Goal: Information Seeking & Learning: Find specific fact

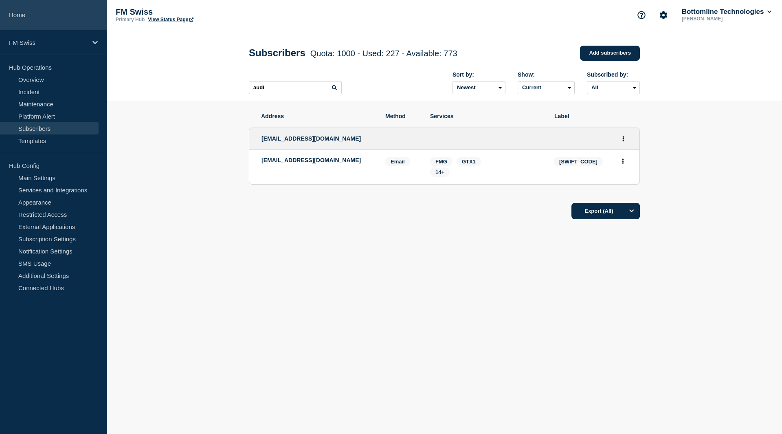
click at [27, 16] on link "Home" at bounding box center [53, 15] width 107 height 30
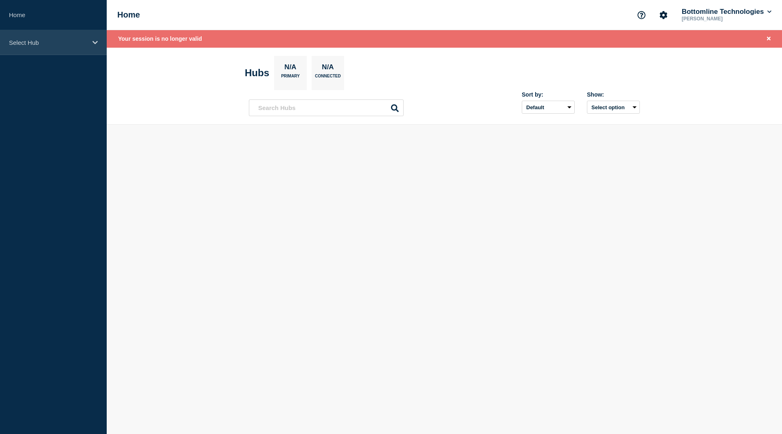
click at [55, 47] on div "Select Hub" at bounding box center [53, 42] width 107 height 25
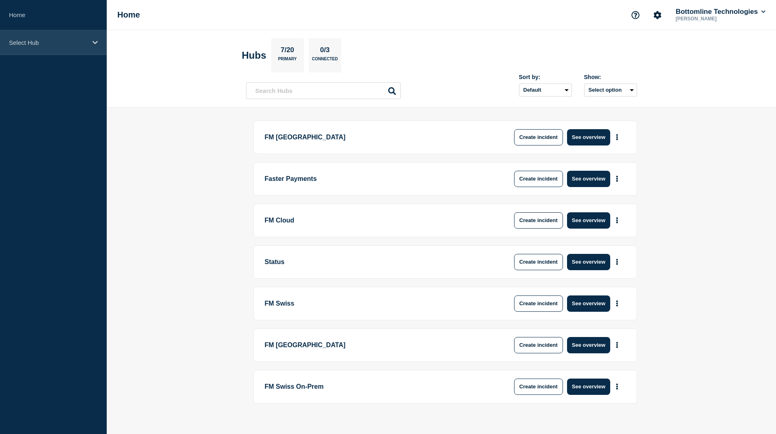
click at [59, 42] on p "Select Hub" at bounding box center [48, 42] width 78 height 7
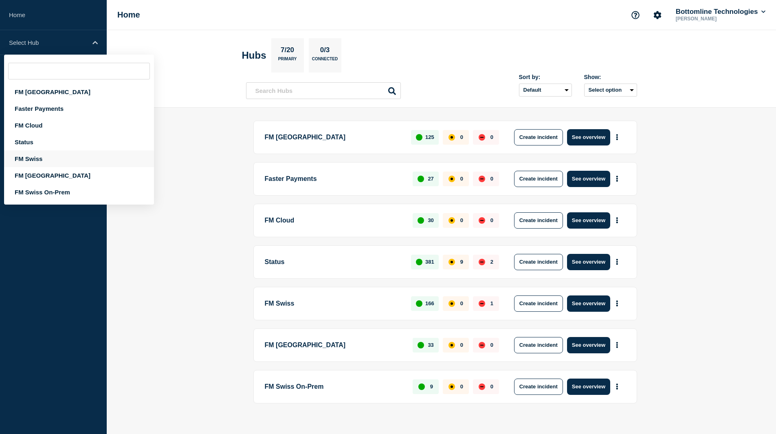
click at [46, 156] on div "FM Swiss" at bounding box center [79, 158] width 150 height 17
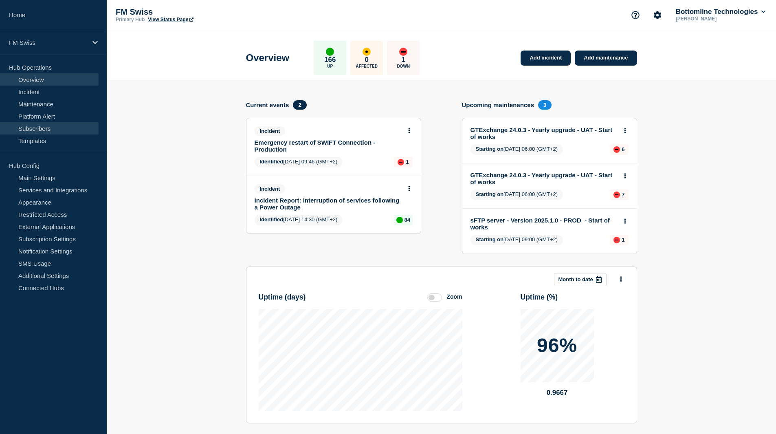
click at [54, 126] on link "Subscribers" at bounding box center [49, 128] width 99 height 12
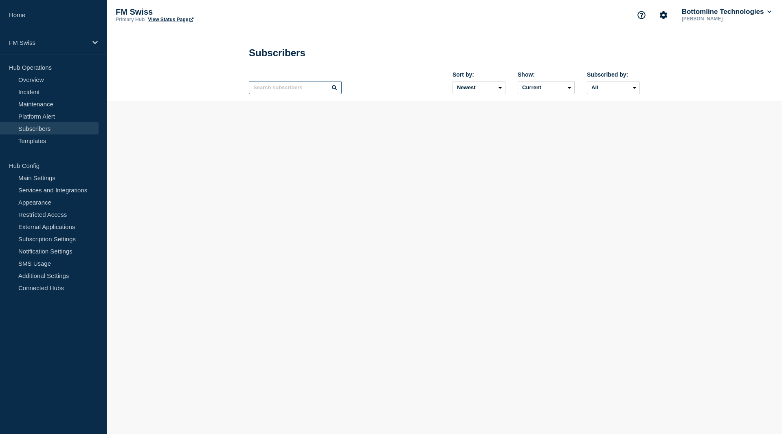
click at [291, 90] on input "text" at bounding box center [295, 87] width 93 height 13
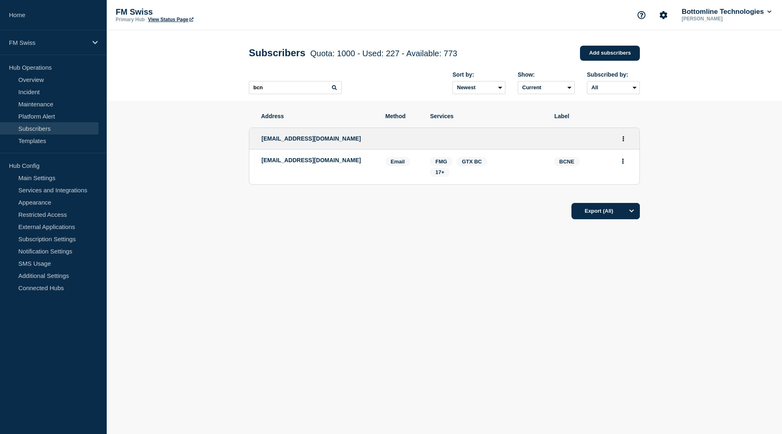
drag, startPoint x: 356, startPoint y: 162, endPoint x: 260, endPoint y: 161, distance: 95.7
click at [260, 161] on li "bottomlinenotifications@bcn.ch Email Email: bottomlinenotifications@bcn.ch BCNE…" at bounding box center [444, 166] width 390 height 35
copy p "bottomlinenotifications@bcn.ch"
click at [451, 321] on body "Home FM Swiss Hub Operations Overview Incident Maintenance Platform Alert Subsc…" at bounding box center [391, 217] width 782 height 434
drag, startPoint x: 271, startPoint y: 91, endPoint x: 215, endPoint y: 89, distance: 56.7
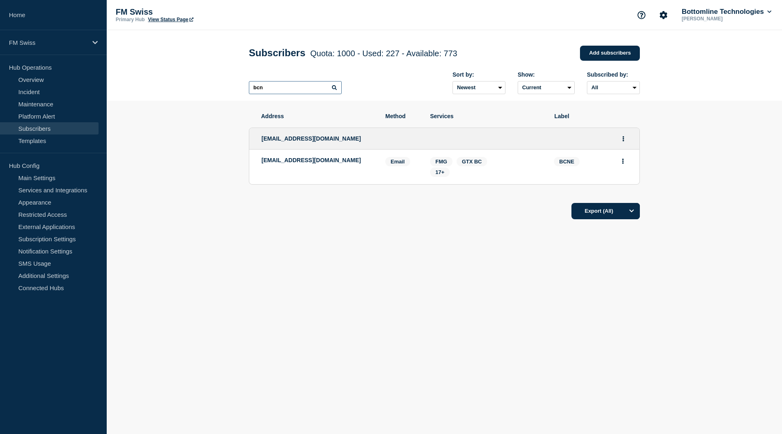
click at [215, 89] on header "Subscribers Quota: 1000 - Used: 227 - Available: 773 Quota Used Available 1000 …" at bounding box center [444, 65] width 675 height 70
type input "bcvs"
drag, startPoint x: 328, startPoint y: 140, endPoint x: 251, endPoint y: 140, distance: 76.6
click at [251, 140] on div "it_production@bcvs.ch" at bounding box center [444, 139] width 390 height 22
copy span "it_production@bcvs.ch"
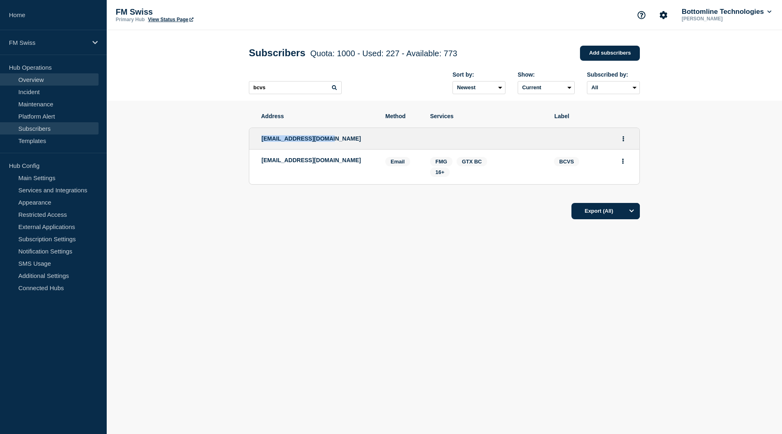
click at [48, 75] on link "Overview" at bounding box center [49, 79] width 99 height 12
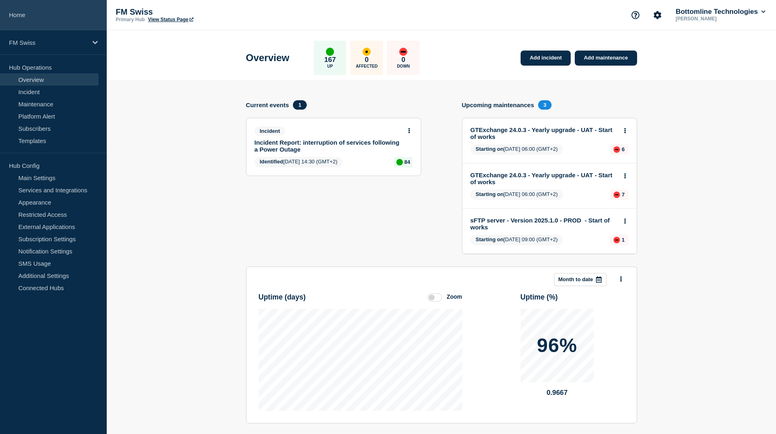
click at [37, 15] on link "Home" at bounding box center [53, 15] width 107 height 30
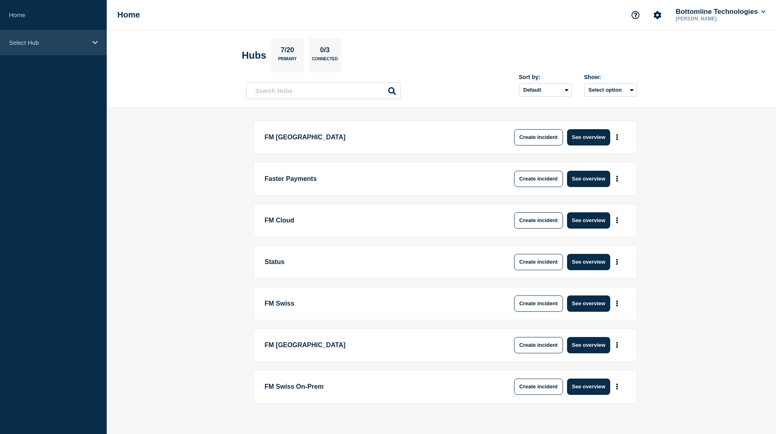
click at [37, 41] on p "Select Hub" at bounding box center [48, 42] width 78 height 7
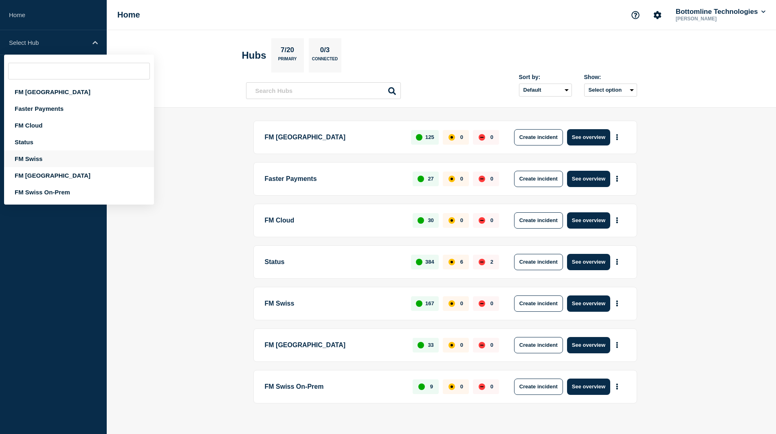
click at [35, 158] on div "FM Swiss" at bounding box center [79, 158] width 150 height 17
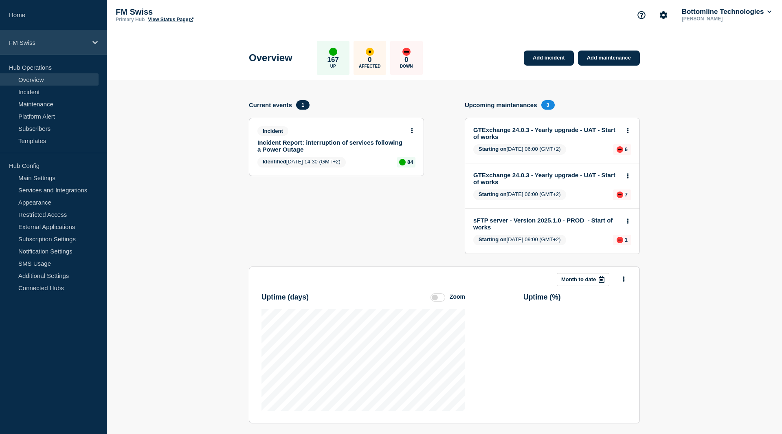
click at [31, 44] on p "FM Swiss" at bounding box center [48, 42] width 78 height 7
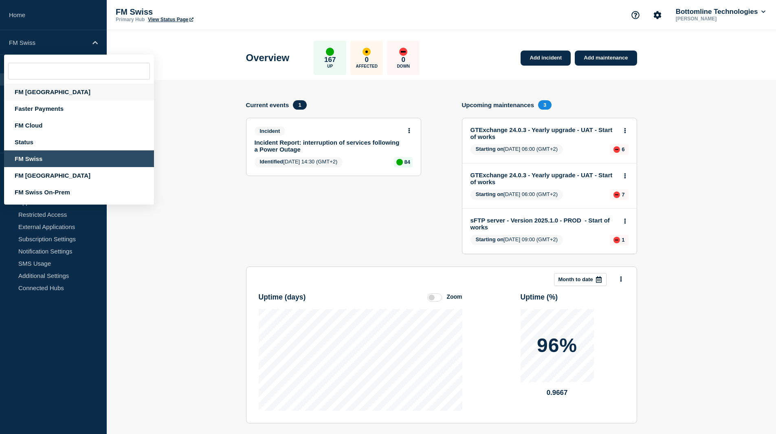
click at [33, 93] on div "FM [GEOGRAPHIC_DATA]" at bounding box center [79, 92] width 150 height 17
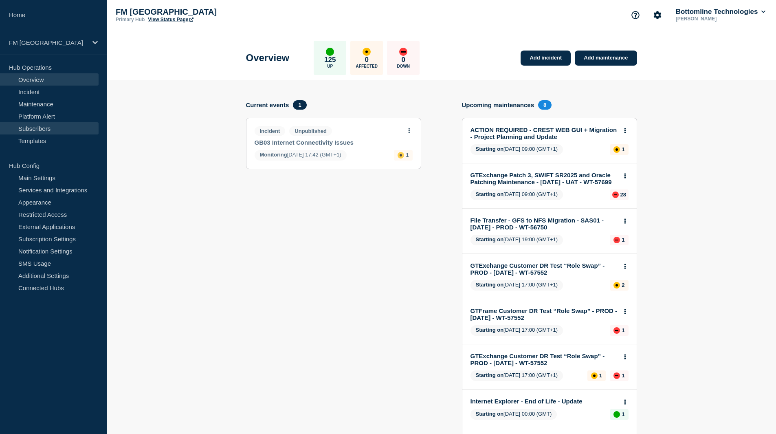
click at [53, 132] on link "Subscribers" at bounding box center [49, 128] width 99 height 12
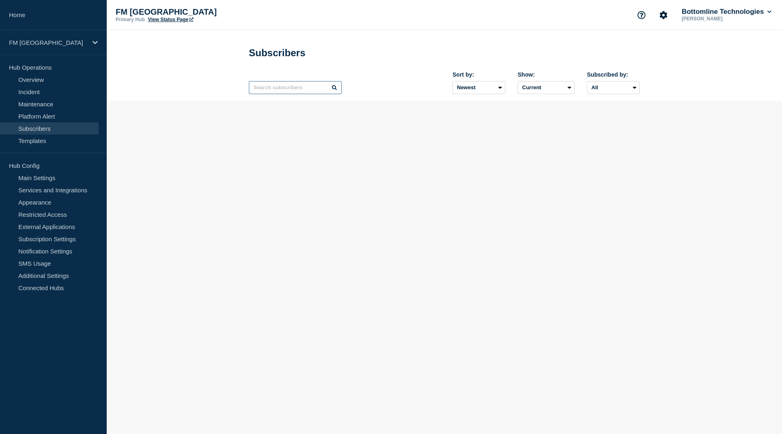
click at [288, 87] on input "text" at bounding box center [295, 87] width 93 height 13
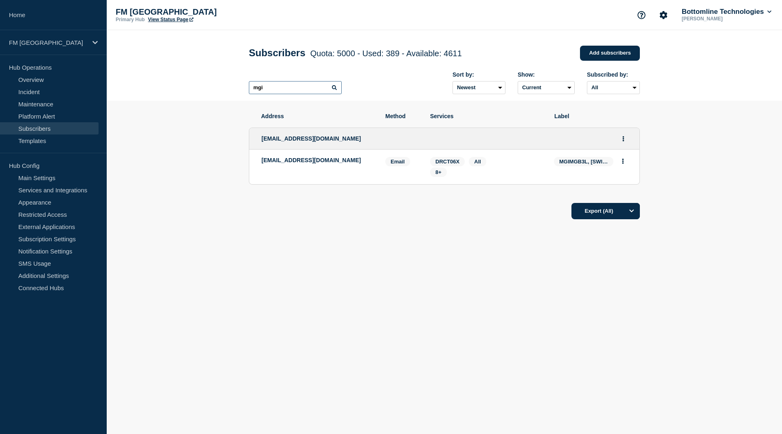
type input "mgi"
drag, startPoint x: 556, startPoint y: 164, endPoint x: 581, endPoint y: 163, distance: 24.4
click at [585, 163] on span "MGIMGB3L, MGIMGB2L" at bounding box center [583, 161] width 59 height 9
click at [441, 169] on span "8+" at bounding box center [438, 171] width 17 height 9
drag, startPoint x: 410, startPoint y: 233, endPoint x: 504, endPoint y: 233, distance: 94.1
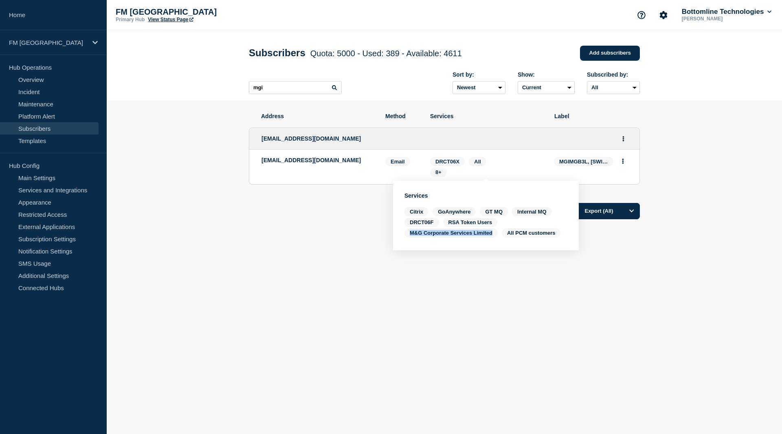
click at [504, 233] on div "Citrix GoAnywhere GT MQ Internal MQ DRCT06F RSA Token Users M&G Corporate Servi…" at bounding box center [485, 223] width 163 height 32
click at [502, 233] on span "M&G Corporate Services Limited" at bounding box center [531, 232] width 59 height 9
drag, startPoint x: 412, startPoint y: 233, endPoint x: 506, endPoint y: 233, distance: 94.1
click at [506, 233] on div "Citrix GoAnywhere GT MQ Internal MQ DRCT06F RSA Token Users M&G Corporate Servi…" at bounding box center [485, 223] width 163 height 32
click at [451, 319] on body "Home FM London Hub Operations Overview Incident Maintenance Platform Alert Subs…" at bounding box center [391, 217] width 782 height 434
